Goal: Task Accomplishment & Management: Use online tool/utility

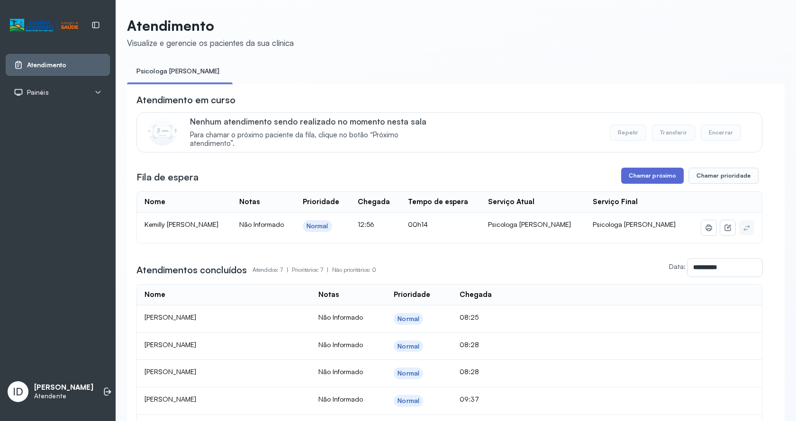
click at [667, 182] on button "Chamar próximo" at bounding box center [652, 176] width 63 height 16
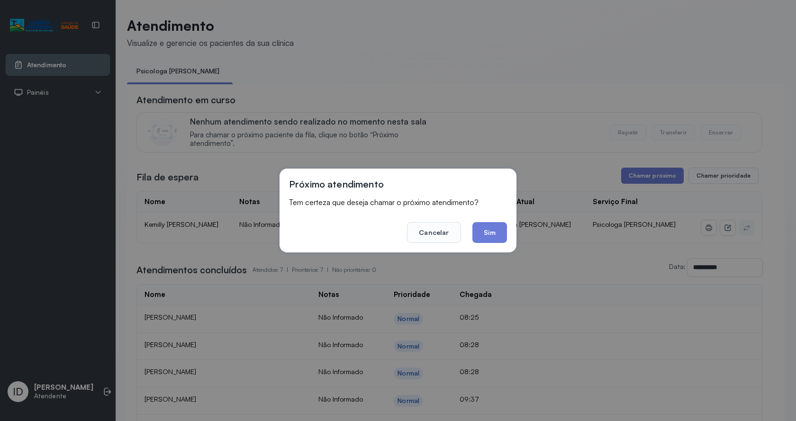
drag, startPoint x: 493, startPoint y: 232, endPoint x: 464, endPoint y: 214, distance: 33.9
click at [489, 228] on button "Sim" at bounding box center [489, 232] width 35 height 21
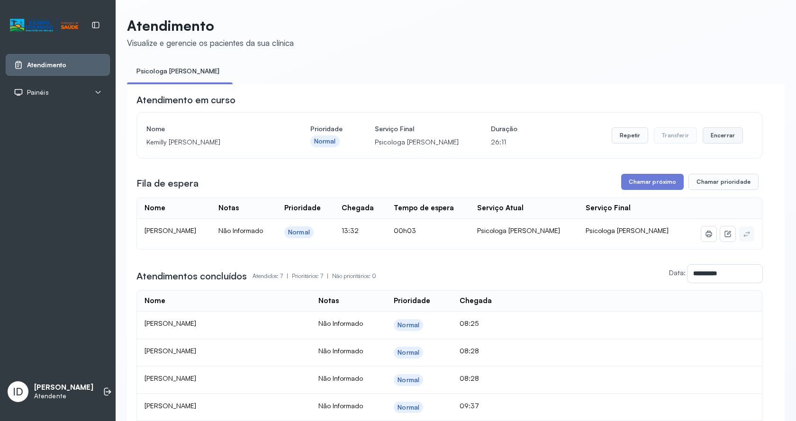
click at [709, 134] on button "Encerrar" at bounding box center [722, 135] width 40 height 16
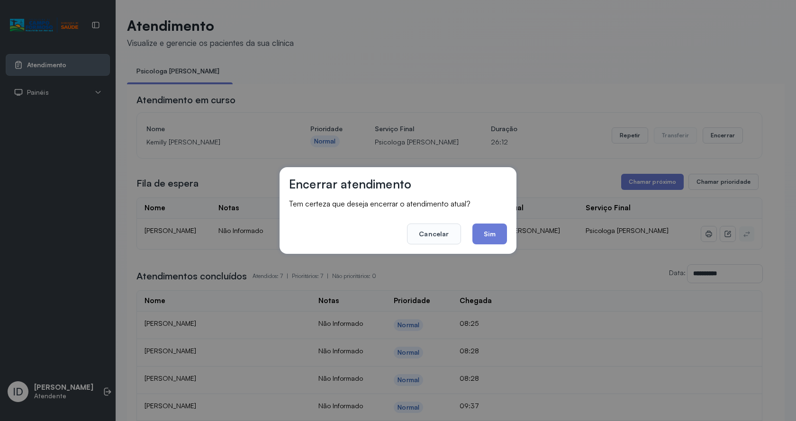
click at [481, 231] on button "Sim" at bounding box center [489, 234] width 35 height 21
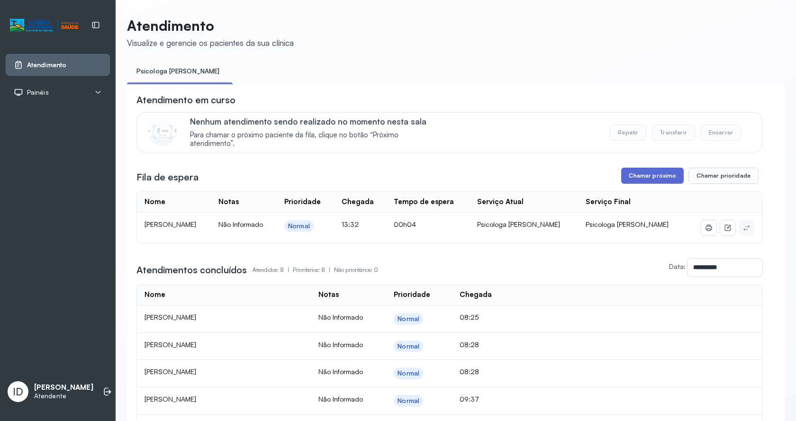
click at [655, 170] on div "**********" at bounding box center [449, 308] width 626 height 431
click at [655, 171] on button "Chamar próximo" at bounding box center [652, 176] width 63 height 16
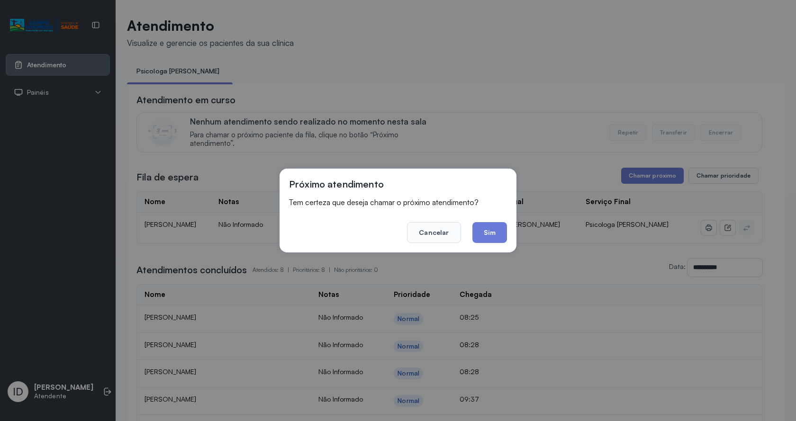
click at [487, 224] on button "Sim" at bounding box center [489, 232] width 35 height 21
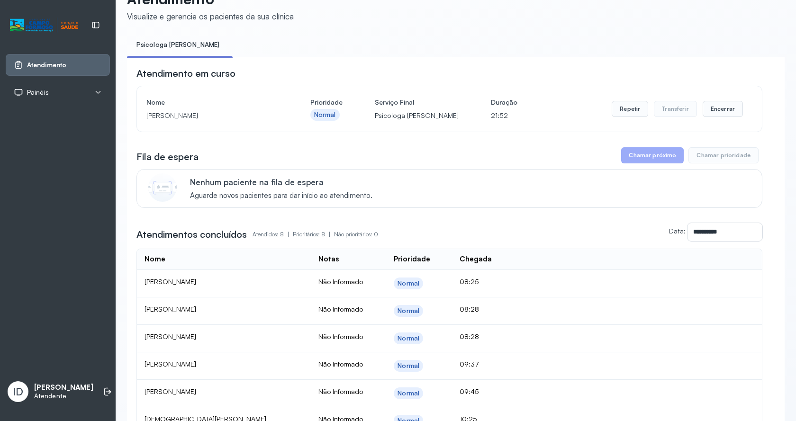
scroll to position [47, 0]
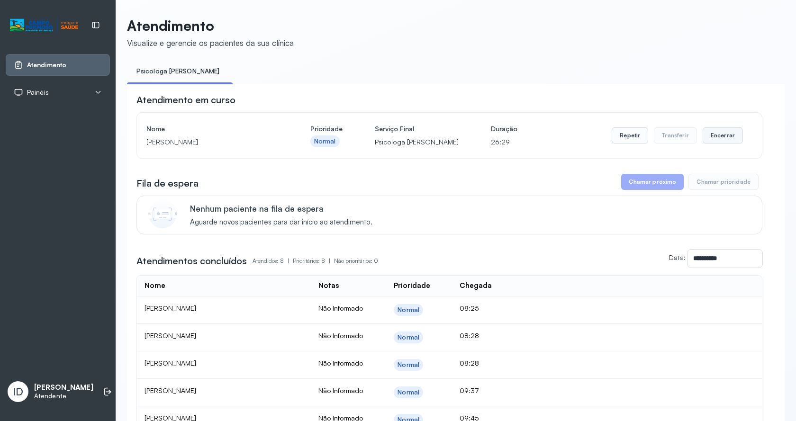
click at [729, 142] on button "Encerrar" at bounding box center [722, 135] width 40 height 16
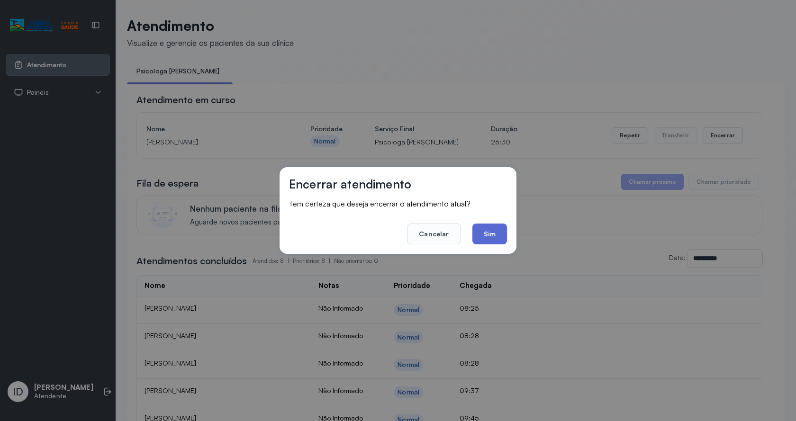
click at [493, 238] on button "Sim" at bounding box center [489, 234] width 35 height 21
